Goal: Transaction & Acquisition: Download file/media

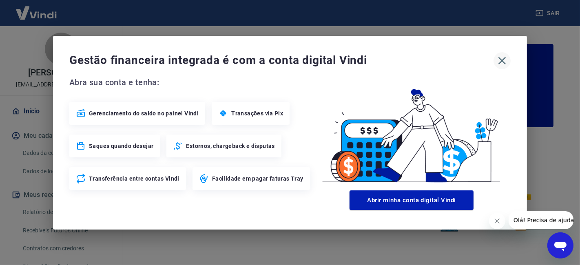
click at [506, 58] on icon "button" at bounding box center [501, 60] width 13 height 13
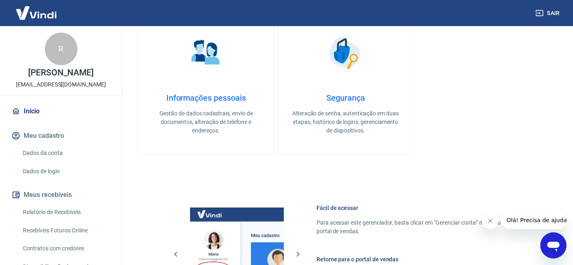
scroll to position [470, 0]
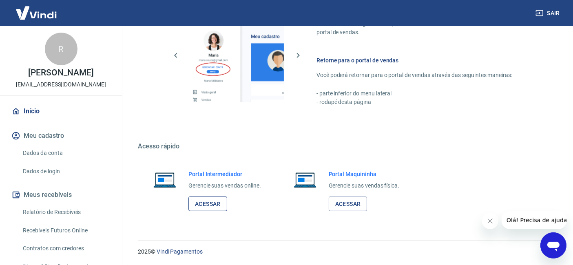
click at [210, 205] on link "Acessar" at bounding box center [207, 203] width 39 height 15
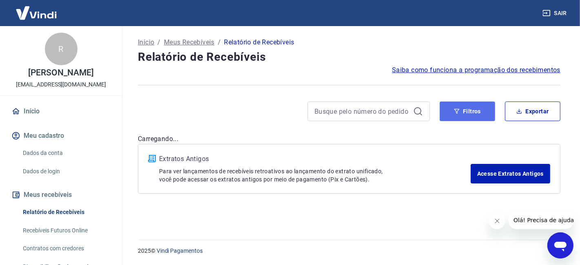
click at [481, 119] on button "Filtros" at bounding box center [466, 111] width 55 height 20
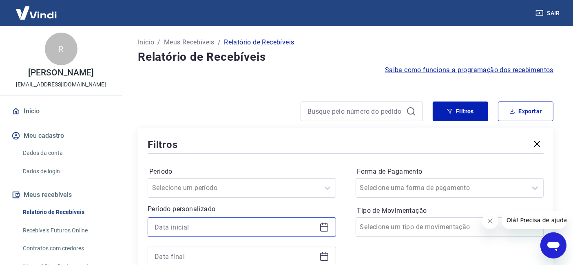
click at [192, 224] on input at bounding box center [234, 227] width 161 height 12
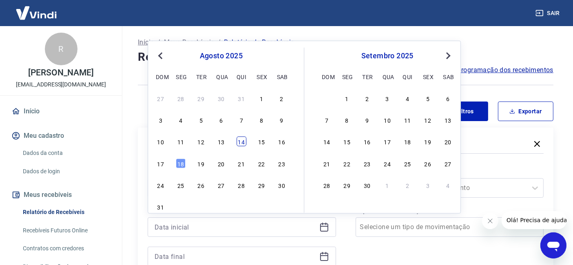
click at [241, 143] on div "14" at bounding box center [241, 142] width 10 height 10
type input "[DATE]"
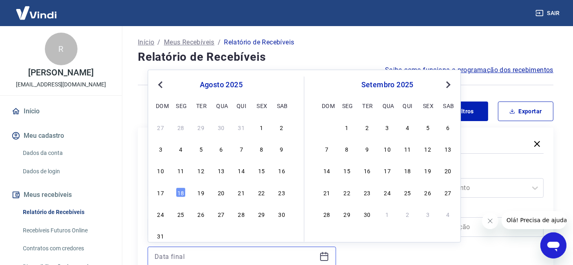
click at [191, 257] on input at bounding box center [234, 256] width 161 height 12
click at [262, 172] on div "15" at bounding box center [261, 170] width 10 height 10
type input "[DATE]"
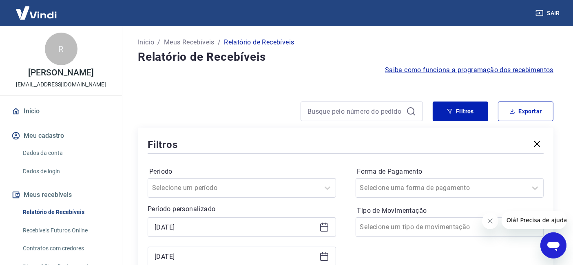
scroll to position [90, 0]
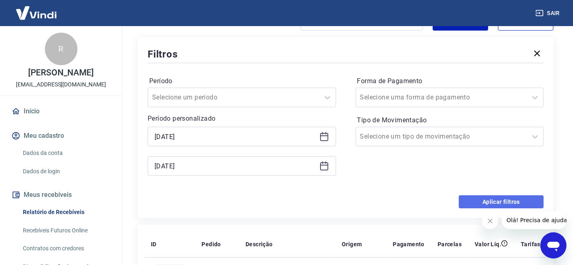
click at [491, 199] on button "Aplicar filtros" at bounding box center [501, 201] width 85 height 13
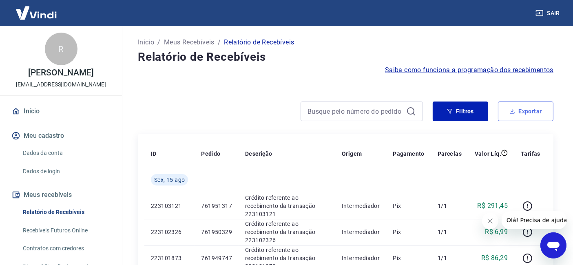
click at [527, 111] on button "Exportar" at bounding box center [525, 111] width 55 height 20
type input "[DATE]"
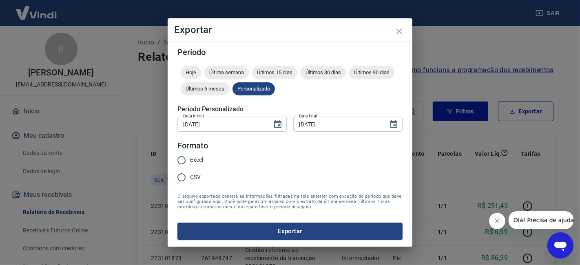
click at [198, 161] on span "Excel" at bounding box center [196, 160] width 13 height 9
click at [190, 161] on input "Excel" at bounding box center [181, 160] width 17 height 17
radio input "true"
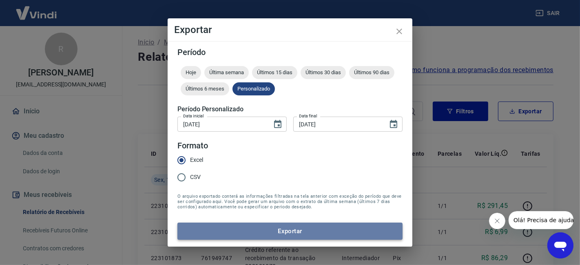
click at [287, 234] on button "Exportar" at bounding box center [289, 231] width 225 height 17
